Goal: Navigation & Orientation: Go to known website

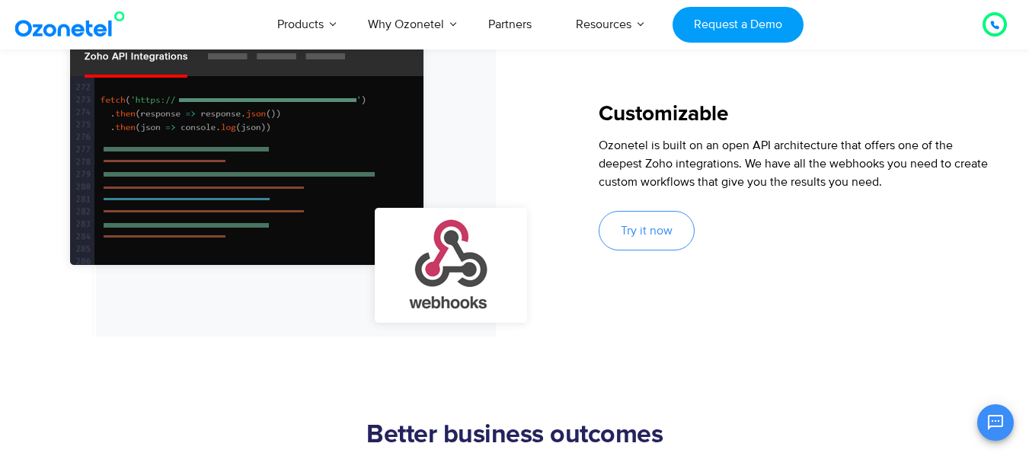
scroll to position [1356, 0]
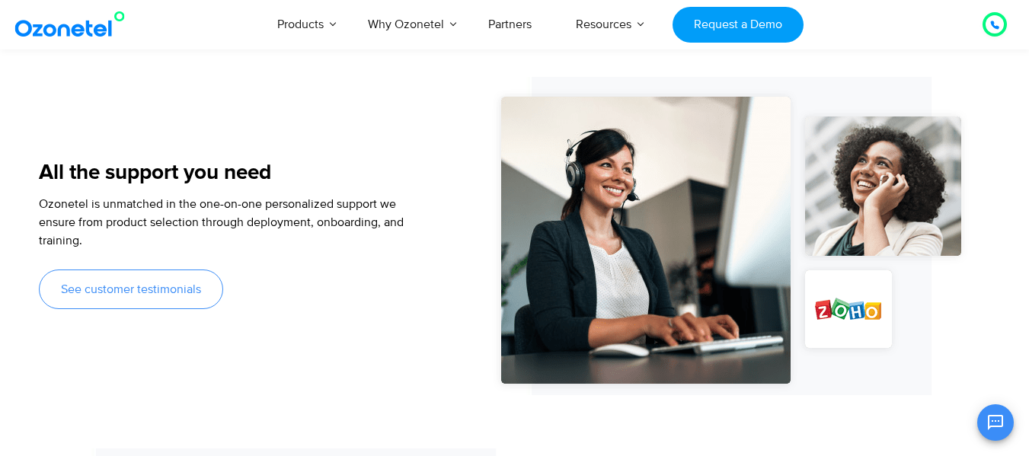
click at [92, 35] on img at bounding box center [72, 24] width 123 height 27
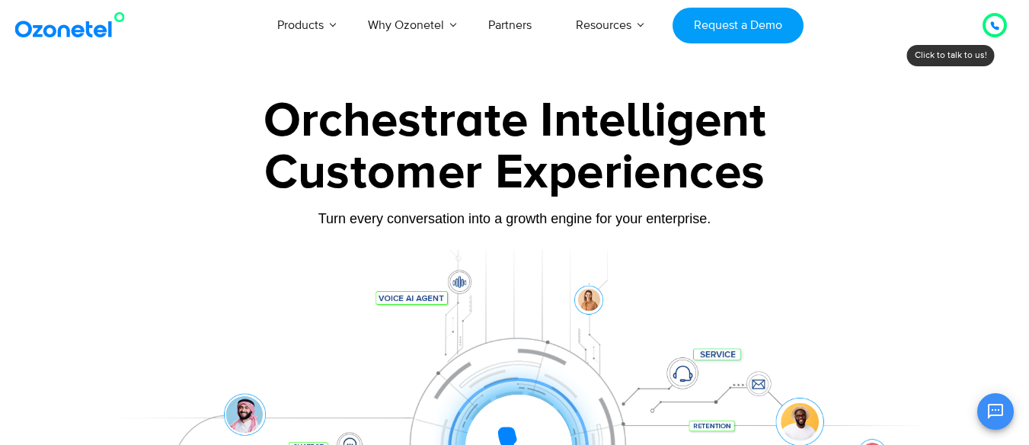
click at [62, 21] on img at bounding box center [72, 24] width 123 height 27
